Goal: Information Seeking & Learning: Learn about a topic

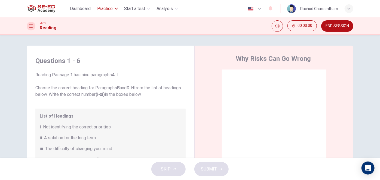
scroll to position [24, 0]
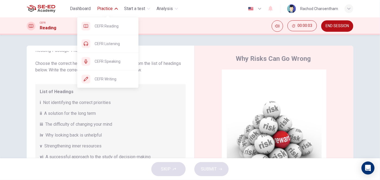
drag, startPoint x: 113, startPoint y: 45, endPoint x: 213, endPoint y: 38, distance: 100.3
click at [113, 45] on span "CEFR Listening" at bounding box center [114, 44] width 39 height 7
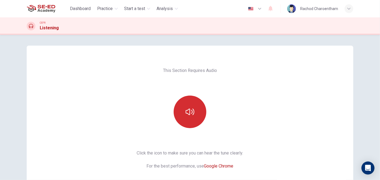
click at [183, 113] on button "button" at bounding box center [189, 112] width 33 height 33
click at [203, 116] on button "button" at bounding box center [189, 112] width 33 height 33
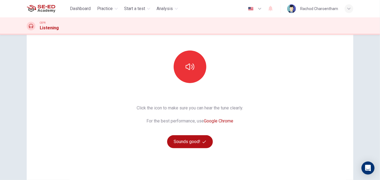
scroll to position [49, 0]
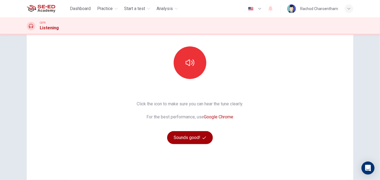
click at [192, 135] on button "Sounds good!" at bounding box center [190, 137] width 46 height 13
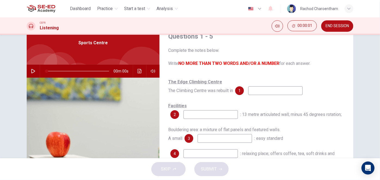
scroll to position [0, 0]
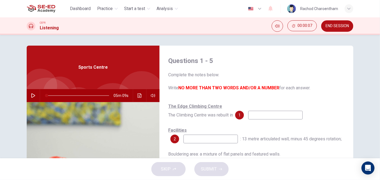
click at [35, 95] on button "button" at bounding box center [33, 95] width 9 height 13
type input "3"
click at [51, 96] on span at bounding box center [52, 95] width 3 height 3
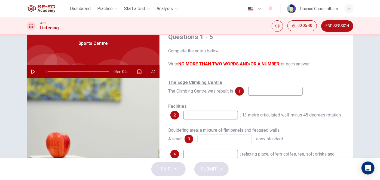
scroll to position [87, 0]
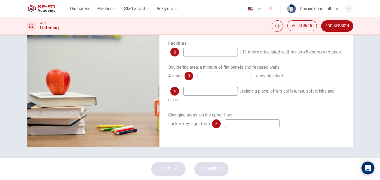
click at [234, 128] on input at bounding box center [252, 124] width 54 height 9
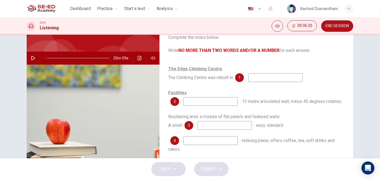
scroll to position [13, 0]
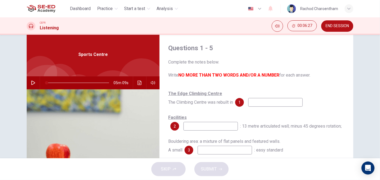
click at [31, 84] on icon "button" at bounding box center [33, 83] width 4 height 4
click at [152, 83] on icon "button" at bounding box center [153, 83] width 4 height 4
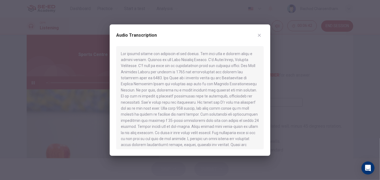
click at [257, 36] on icon "button" at bounding box center [259, 35] width 4 height 4
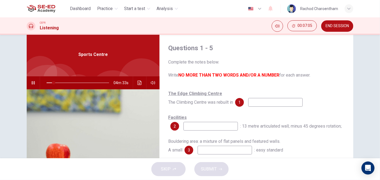
click at [268, 104] on input at bounding box center [275, 102] width 54 height 9
type input "12"
type input "199"
type input "12"
type input "1998"
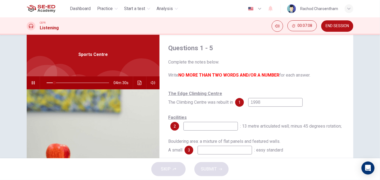
type input "13"
type input "1998"
click at [268, 117] on div "Facilities 2 : 13 metre articulated wall; minus 45 degrees rotation;" at bounding box center [256, 121] width 176 height 17
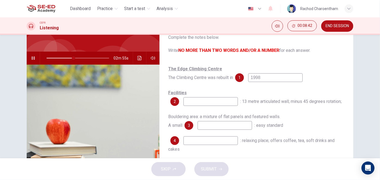
scroll to position [87, 0]
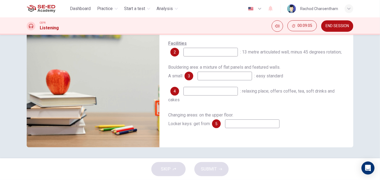
type input "51"
click at [216, 93] on input at bounding box center [210, 91] width 54 height 9
type input "ca"
type input "51"
type input "cag"
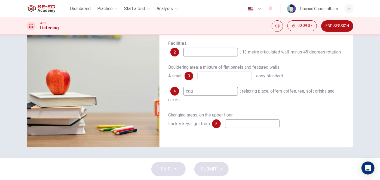
type input "51"
type input "ca"
type input "51"
type input "caf"
type input "52"
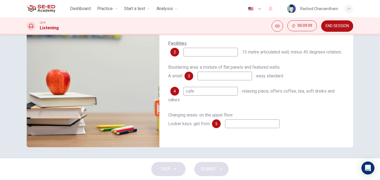
type input "cafe"
click at [211, 77] on input at bounding box center [224, 76] width 54 height 9
click at [229, 124] on input at bounding box center [252, 124] width 54 height 9
type input "61"
type input "recep"
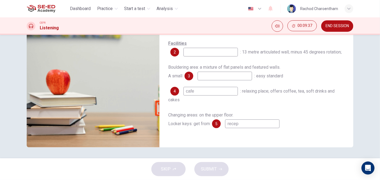
type input "61"
type input "reception"
type input "62"
type input "reception"
click at [210, 79] on input at bounding box center [224, 76] width 54 height 9
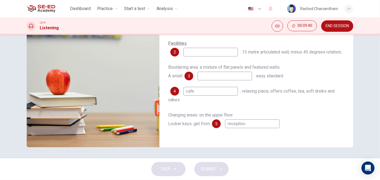
type input "62"
type input "-"
click at [217, 52] on input at bounding box center [210, 52] width 54 height 9
type input "-"
type input "63"
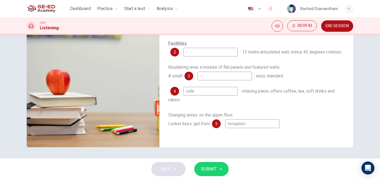
type input "-"
click at [213, 167] on span "SUBMIT" at bounding box center [209, 170] width 16 height 8
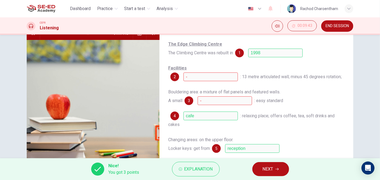
scroll to position [38, 0]
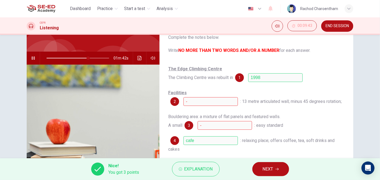
click at [34, 60] on button "button" at bounding box center [33, 58] width 9 height 13
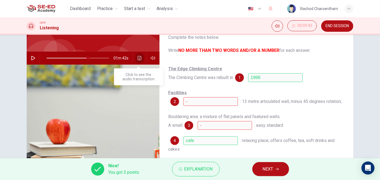
click at [138, 60] on icon "Click to see the audio transcription" at bounding box center [139, 58] width 4 height 4
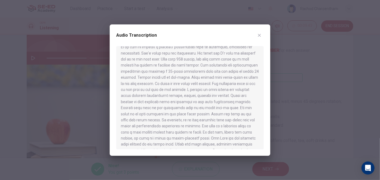
scroll to position [49, 0]
click at [220, 95] on div at bounding box center [189, 97] width 147 height 103
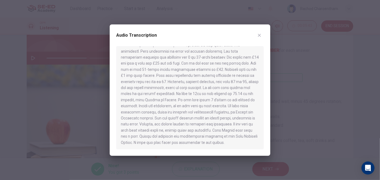
scroll to position [161, 0]
click at [259, 33] on icon "button" at bounding box center [259, 35] width 4 height 4
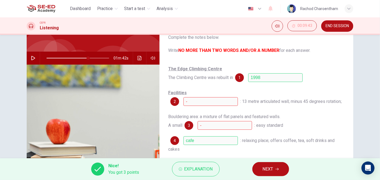
click at [267, 167] on span "NEXT" at bounding box center [267, 170] width 11 height 8
type input "67"
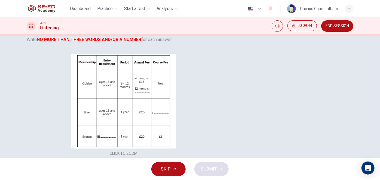
click at [213, 97] on button "Click to Zoom" at bounding box center [189, 90] width 47 height 13
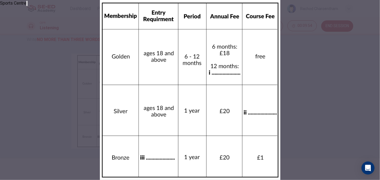
click at [32, 10] on icon "button" at bounding box center [30, 8] width 4 height 4
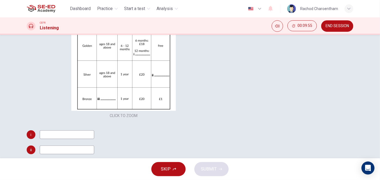
scroll to position [87, 0]
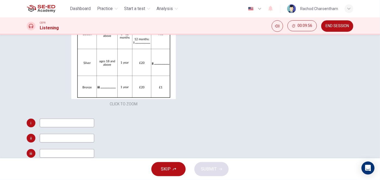
click at [94, 119] on input at bounding box center [67, 123] width 54 height 9
click at [94, 149] on input at bounding box center [67, 153] width 54 height 9
type input "4"
type input "14-17"
click at [94, 119] on input at bounding box center [67, 123] width 54 height 9
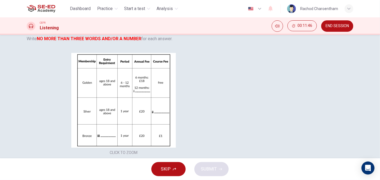
scroll to position [38, 0]
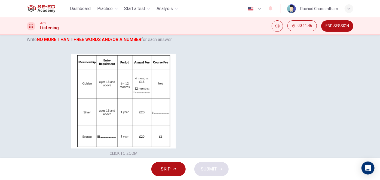
type input "30"
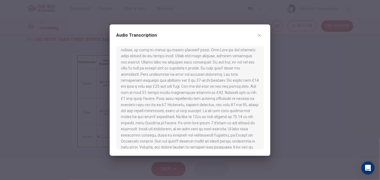
scroll to position [161, 0]
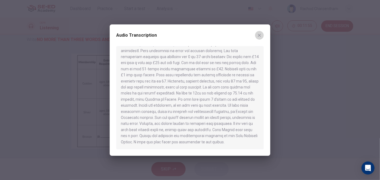
click at [258, 34] on icon "button" at bounding box center [259, 35] width 3 height 3
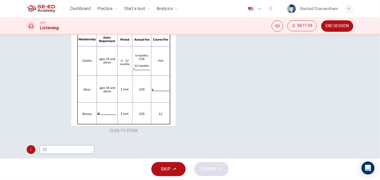
scroll to position [62, 0]
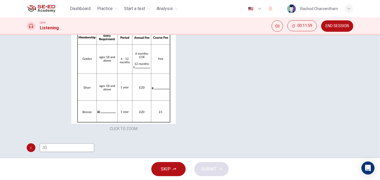
click at [94, 159] on input at bounding box center [67, 163] width 54 height 9
type input "67"
type input "1"
click at [204, 167] on span "SUBMIT" at bounding box center [209, 170] width 16 height 8
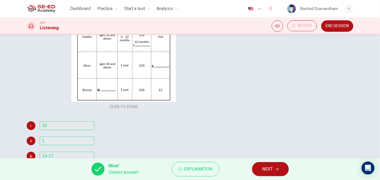
scroll to position [87, 0]
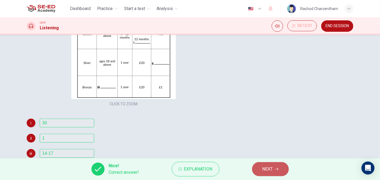
click at [274, 167] on button "NEXT" at bounding box center [270, 169] width 37 height 14
type input "67"
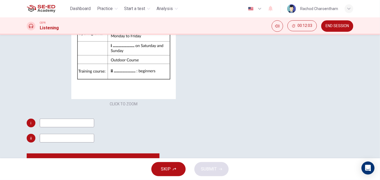
scroll to position [0, 0]
click at [94, 128] on input at bounding box center [67, 123] width 54 height 9
type input "08.00"
click at [94, 134] on input at bounding box center [67, 138] width 54 height 9
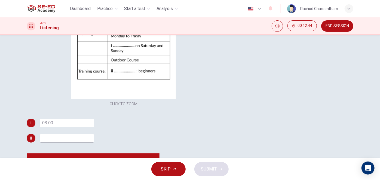
type input "67"
type input "on"
type input "67"
type input "o"
type input "n"
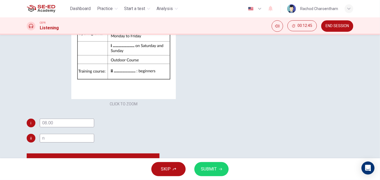
type input "67"
type input "m"
type input "67"
type input "mo"
type input "67"
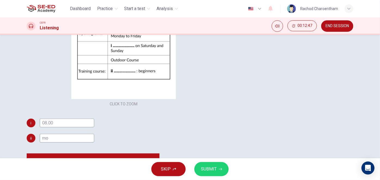
type input "mon"
type input "67"
type input "mond"
type input "67"
type input "monda"
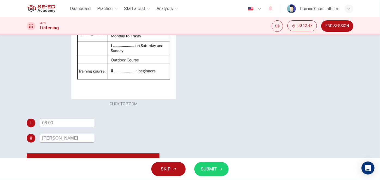
type input "67"
type input "mondat"
type input "67"
type input "monda"
type input "67"
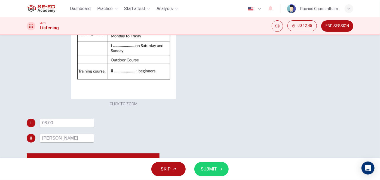
type input "monday"
type input "67"
type input "monday a"
type input "67"
type input "monday w"
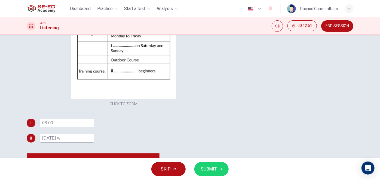
type input "67"
type input "monday"
type input "67"
type input "monday"
type input "67"
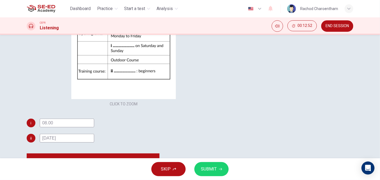
type input "monday,"
type input "67"
type input "monday,"
type input "67"
type input "monday, w"
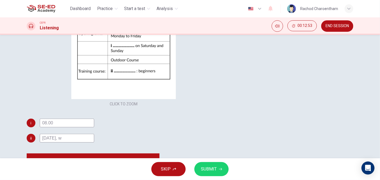
type input "67"
type input "monday, wed"
type input "67"
type input "monday, wedne"
type input "67"
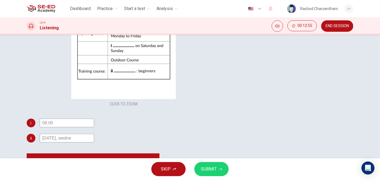
type input "monday, wednes"
type input "67"
type input "monday, wednesda"
type input "67"
type input "monday, wednesday"
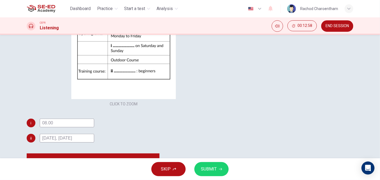
type input "67"
type input "monday, wednesday e"
type input "67"
type input "monday, wednesday eve"
type input "67"
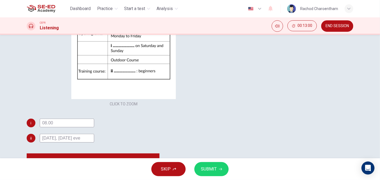
type input "monday, wednesday even"
type input "67"
type input "monday, wednesday evenin"
type input "67"
type input "monday, wednesday evening"
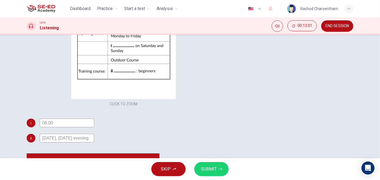
type input "67"
type input "monday, wednesday evening"
click at [213, 173] on span "SUBMIT" at bounding box center [209, 170] width 16 height 8
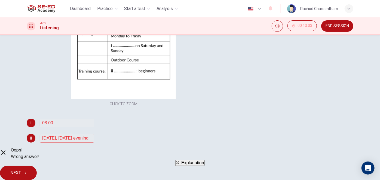
click at [184, 165] on span "Explanation" at bounding box center [192, 163] width 23 height 5
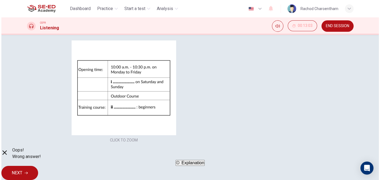
scroll to position [38, 0]
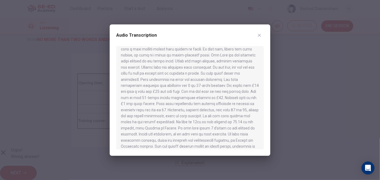
scroll to position [148, 0]
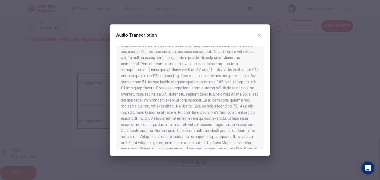
click at [260, 34] on icon "button" at bounding box center [259, 35] width 4 height 4
type input "67"
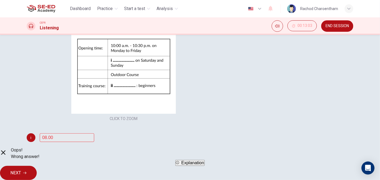
scroll to position [87, 0]
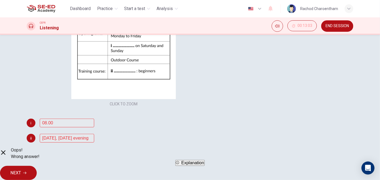
click at [21, 169] on span "NEXT" at bounding box center [15, 173] width 11 height 8
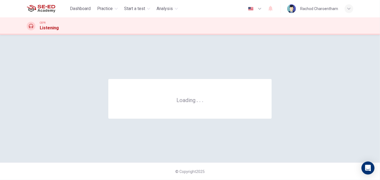
scroll to position [0, 0]
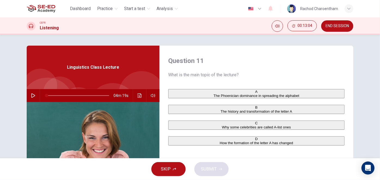
click at [338, 27] on span "END SESSION" at bounding box center [336, 26] width 23 height 4
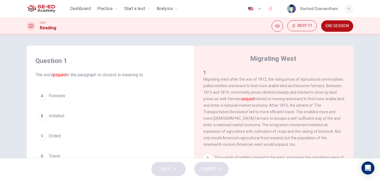
drag, startPoint x: 248, startPoint y: 55, endPoint x: 281, endPoint y: 59, distance: 33.4
click at [281, 59] on div "Migrating West" at bounding box center [277, 58] width 148 height 9
click at [49, 153] on span "Travel" at bounding box center [54, 156] width 11 height 7
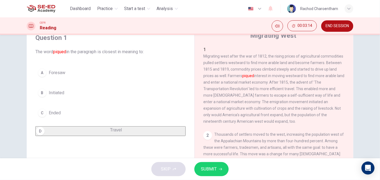
scroll to position [24, 0]
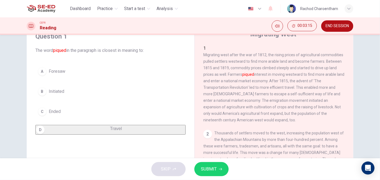
click at [210, 168] on span "SUBMIT" at bounding box center [209, 170] width 16 height 8
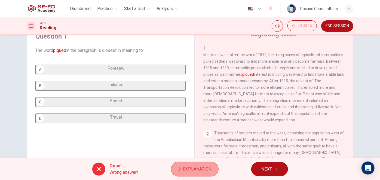
click at [188, 172] on span "Explanation" at bounding box center [197, 170] width 29 height 8
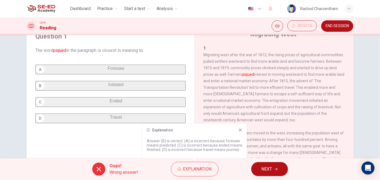
drag, startPoint x: 64, startPoint y: 89, endPoint x: 48, endPoint y: 90, distance: 15.2
click at [48, 90] on div "A Foresaw B Initiated C Ended D Travel" at bounding box center [110, 94] width 150 height 59
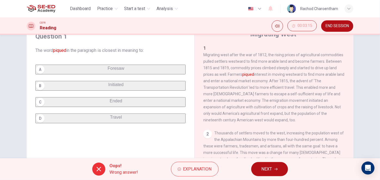
drag, startPoint x: 214, startPoint y: 50, endPoint x: 257, endPoint y: 104, distance: 68.8
click at [263, 100] on span "Migrating west after the war of 1812, the rising prices of agricultural commodi…" at bounding box center [273, 88] width 141 height 70
drag, startPoint x: 242, startPoint y: 119, endPoint x: 213, endPoint y: 67, distance: 59.9
click at [213, 67] on div "1 Migrating west after the war of 1812, the rising prices of agricultural commo…" at bounding box center [277, 127] width 148 height 165
